Goal: Navigation & Orientation: Find specific page/section

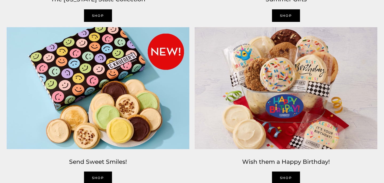
scroll to position [538, 0]
